Goal: Task Accomplishment & Management: Use online tool/utility

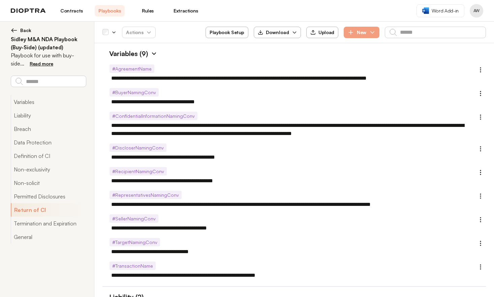
scroll to position [1644, 0]
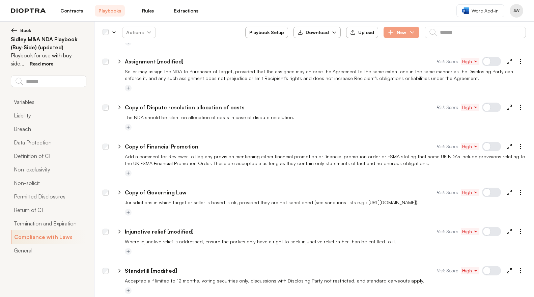
scroll to position [1984, 0]
click at [506, 229] on icon at bounding box center [509, 232] width 6 height 6
type textarea "*"
select select "******"
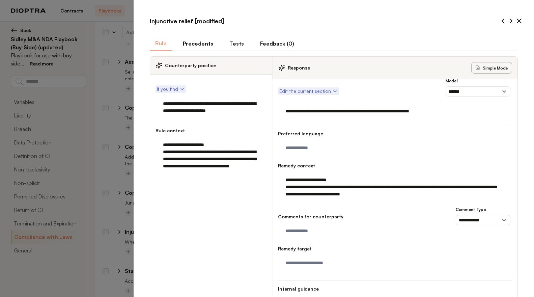
click at [229, 41] on button "Tests" at bounding box center [236, 43] width 25 height 14
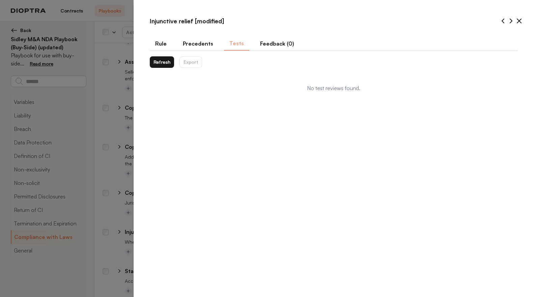
click at [165, 61] on button "Refresh" at bounding box center [162, 61] width 25 height 11
click at [159, 38] on button "Rule" at bounding box center [161, 43] width 22 height 14
type textarea "*"
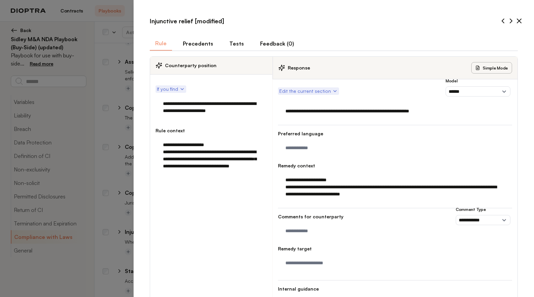
click at [194, 43] on button "Precedents" at bounding box center [197, 43] width 41 height 14
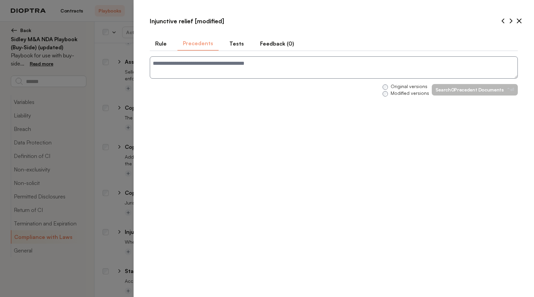
click at [522, 24] on icon at bounding box center [519, 21] width 8 height 8
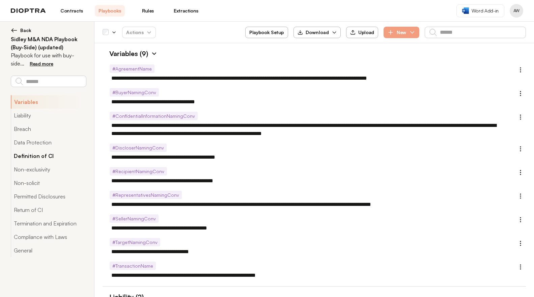
click at [40, 155] on button "Definition of CI" at bounding box center [48, 155] width 75 height 13
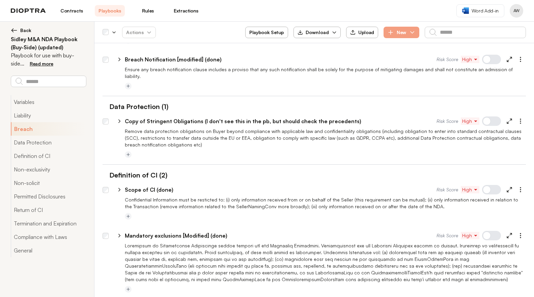
scroll to position [412, 0]
click at [507, 190] on line at bounding box center [508, 191] width 2 height 2
type textarea "*"
select select "******"
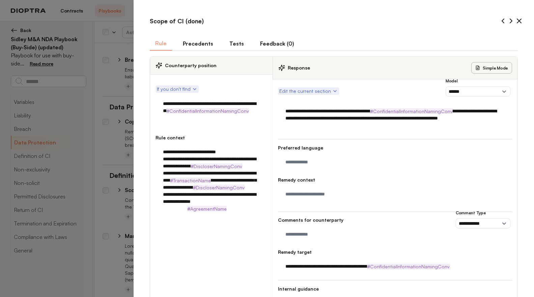
click at [235, 41] on button "Tests" at bounding box center [236, 43] width 25 height 14
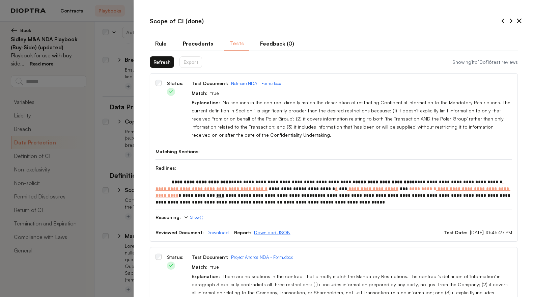
click at [264, 231] on link "Download JSON" at bounding box center [272, 232] width 36 height 6
click at [515, 19] on icon at bounding box center [519, 21] width 8 height 8
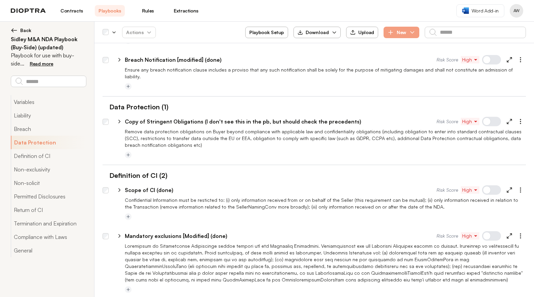
click at [32, 8] on img at bounding box center [28, 10] width 35 height 5
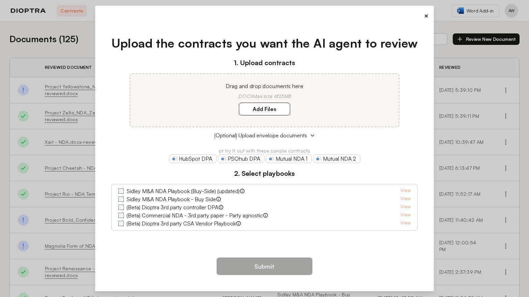
click at [427, 17] on button "×" at bounding box center [426, 15] width 4 height 9
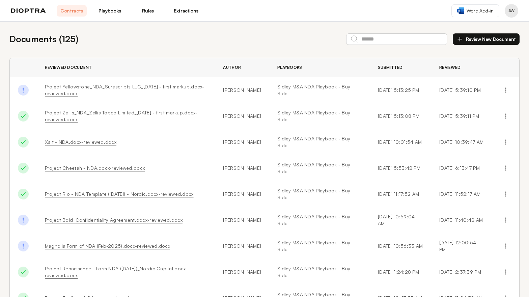
click at [111, 8] on link "Playbooks" at bounding box center [110, 10] width 30 height 11
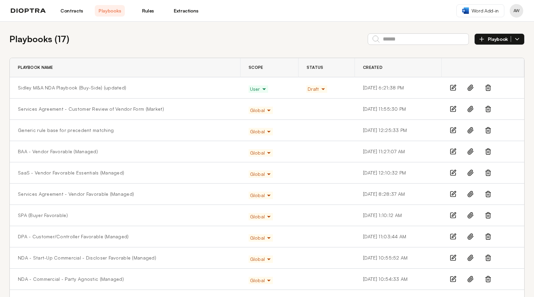
scroll to position [152, 0]
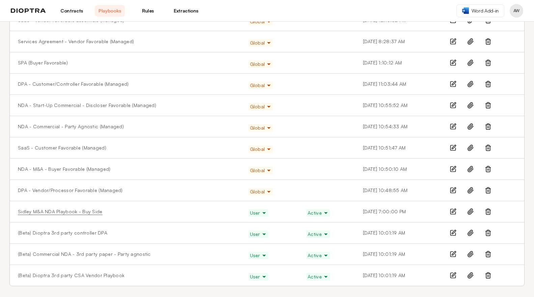
click at [76, 213] on link "Sidley M&A NDA Playbook - Buy Side" at bounding box center [60, 211] width 85 height 7
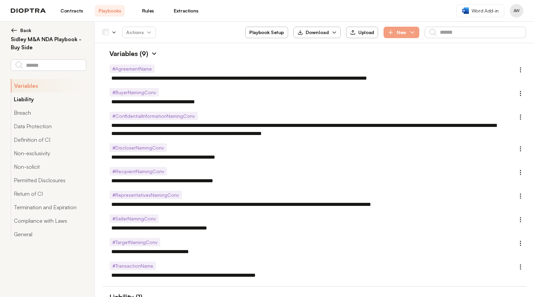
click at [32, 104] on button "Liability" at bounding box center [48, 98] width 75 height 13
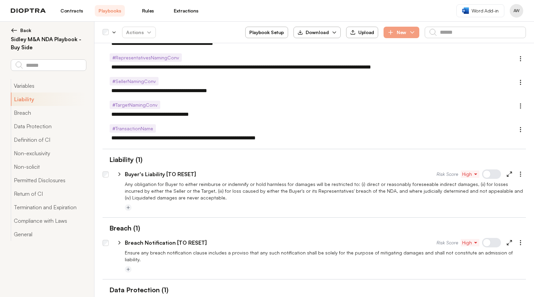
scroll to position [138, 0]
click at [506, 174] on icon at bounding box center [509, 174] width 6 height 6
type textarea "*"
select select "**********"
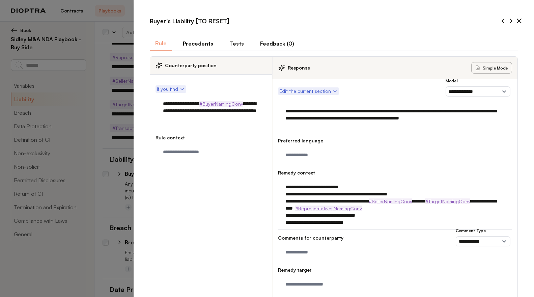
click at [237, 40] on button "Tests" at bounding box center [236, 43] width 25 height 14
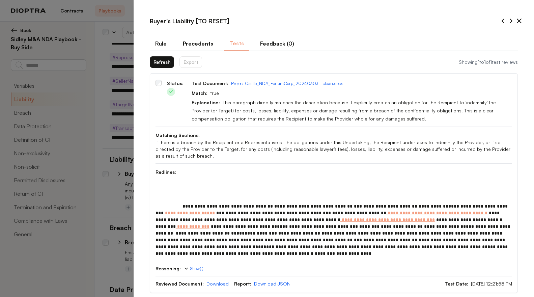
click at [269, 280] on link "Download JSON" at bounding box center [272, 283] width 36 height 6
click at [160, 42] on button "Rule" at bounding box center [161, 43] width 22 height 14
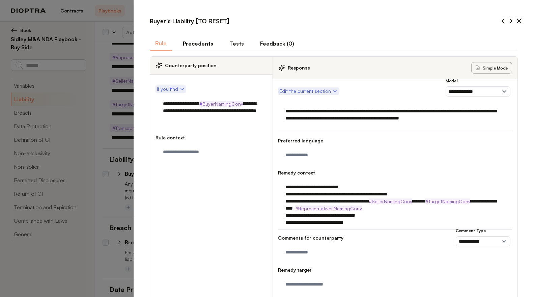
click at [230, 44] on button "Tests" at bounding box center [236, 43] width 25 height 14
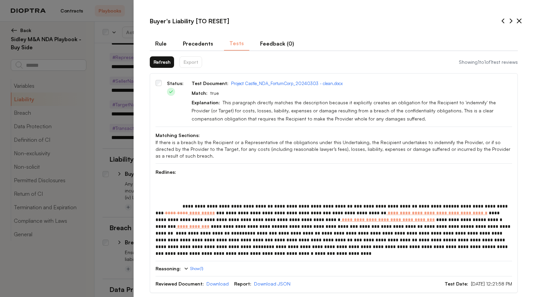
click at [517, 23] on icon at bounding box center [519, 21] width 8 height 8
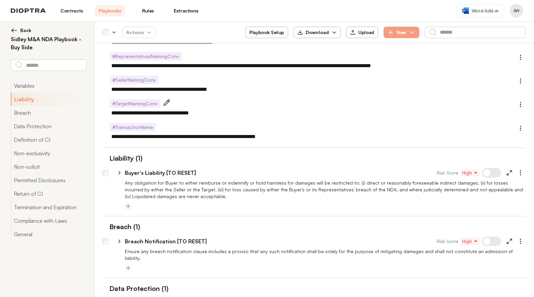
scroll to position [139, 0]
click at [506, 242] on icon at bounding box center [509, 241] width 6 height 6
type textarea "*"
select select "******"
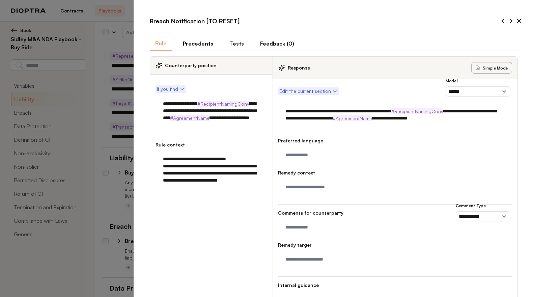
click at [231, 46] on button "Tests" at bounding box center [236, 43] width 25 height 14
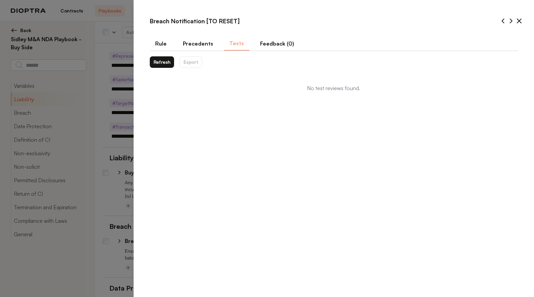
click at [162, 63] on button "Refresh" at bounding box center [162, 61] width 25 height 11
click at [162, 62] on button "Refresh" at bounding box center [162, 61] width 25 height 11
click at [162, 62] on button "Loading..." at bounding box center [164, 61] width 29 height 11
click at [162, 62] on div "Loading... Export" at bounding box center [178, 61] width 57 height 11
click at [162, 62] on button "Refresh" at bounding box center [162, 61] width 25 height 11
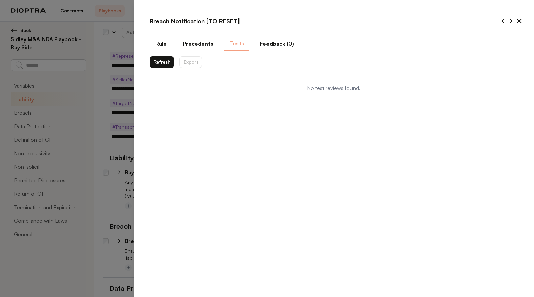
click at [189, 43] on button "Precedents" at bounding box center [197, 43] width 41 height 14
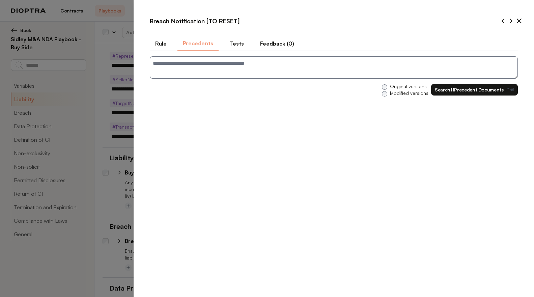
click at [169, 44] on button "Rule" at bounding box center [161, 43] width 22 height 14
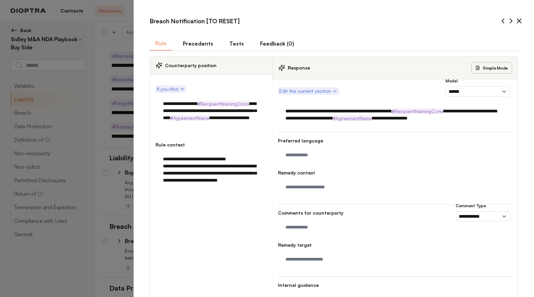
click at [515, 19] on icon at bounding box center [519, 21] width 8 height 8
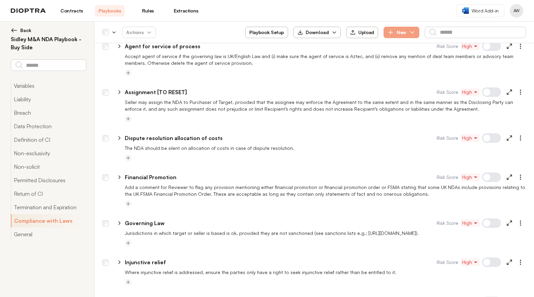
scroll to position [1430, 0]
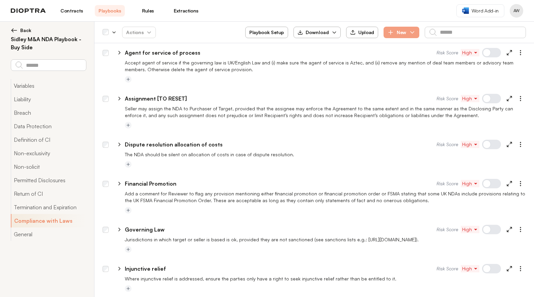
click at [506, 95] on icon at bounding box center [509, 98] width 6 height 6
type textarea "*"
select select "******"
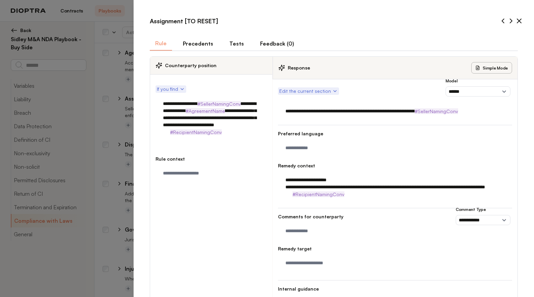
click at [235, 40] on button "Tests" at bounding box center [236, 43] width 25 height 14
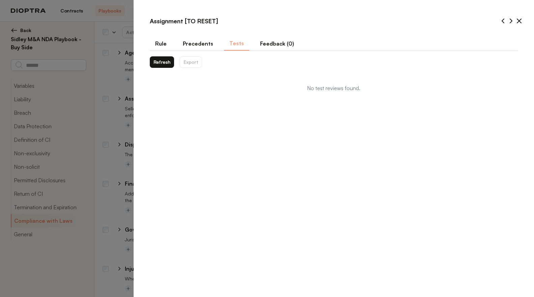
click at [180, 36] on div "**********" at bounding box center [333, 67] width 379 height 72
click at [192, 44] on button "Precedents" at bounding box center [197, 43] width 41 height 14
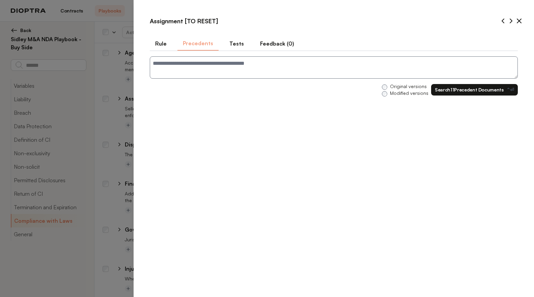
click at [275, 45] on button "Feedback (0)" at bounding box center [277, 43] width 45 height 14
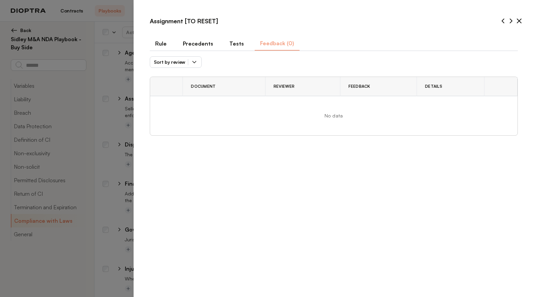
click at [161, 42] on button "Rule" at bounding box center [161, 43] width 22 height 14
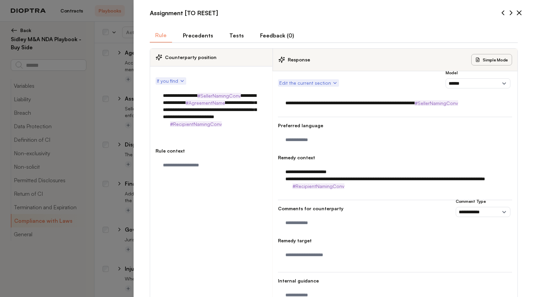
scroll to position [0, 0]
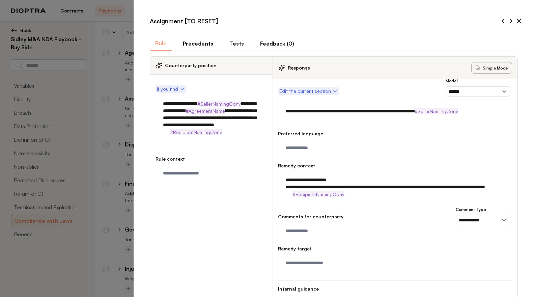
click at [515, 23] on icon at bounding box center [519, 21] width 8 height 8
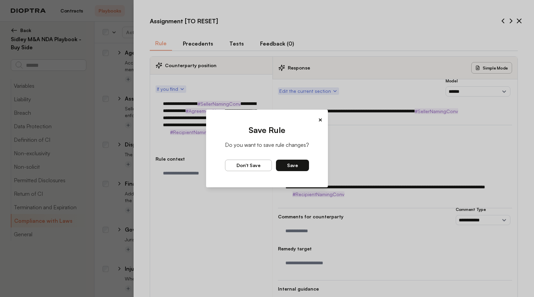
click at [259, 166] on span "Don't save" at bounding box center [248, 165] width 24 height 6
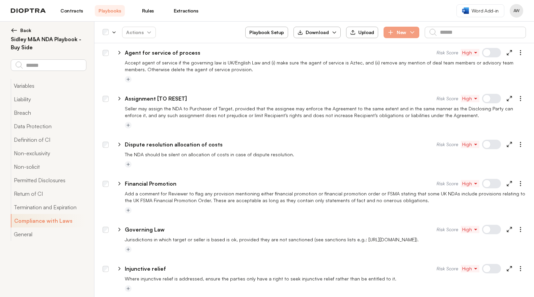
type textarea "*"
